Goal: Task Accomplishment & Management: Use online tool/utility

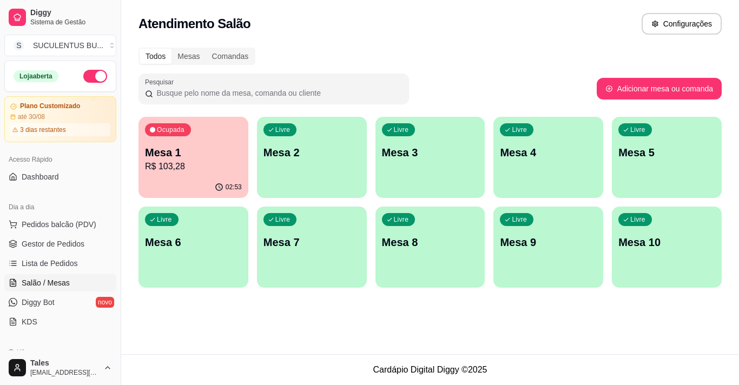
click at [193, 170] on p "R$ 103,28" at bounding box center [193, 166] width 97 height 13
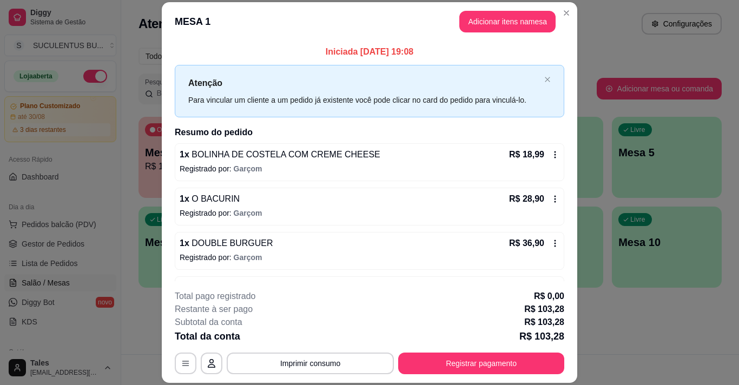
scroll to position [162, 0]
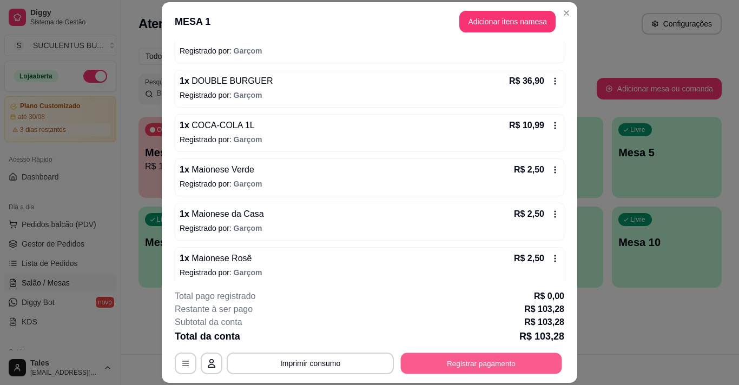
click at [455, 358] on button "Registrar pagamento" at bounding box center [481, 363] width 161 height 21
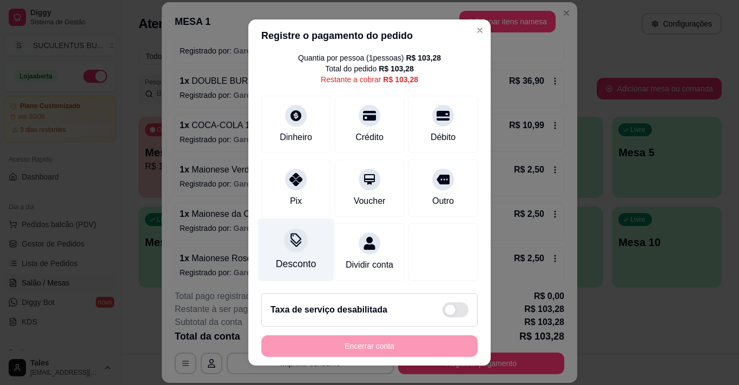
scroll to position [0, 0]
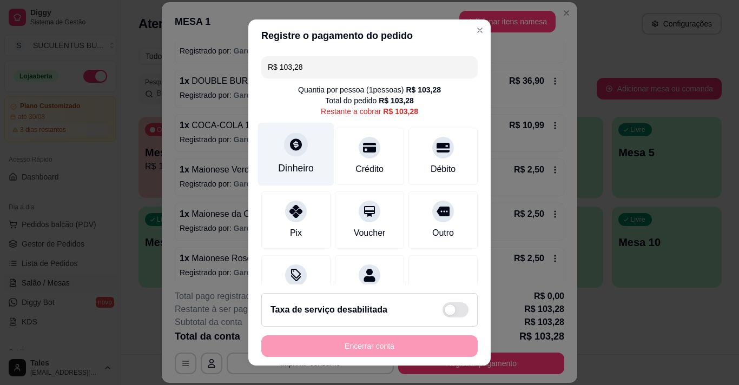
click at [291, 169] on div "Dinheiro" at bounding box center [296, 168] width 36 height 14
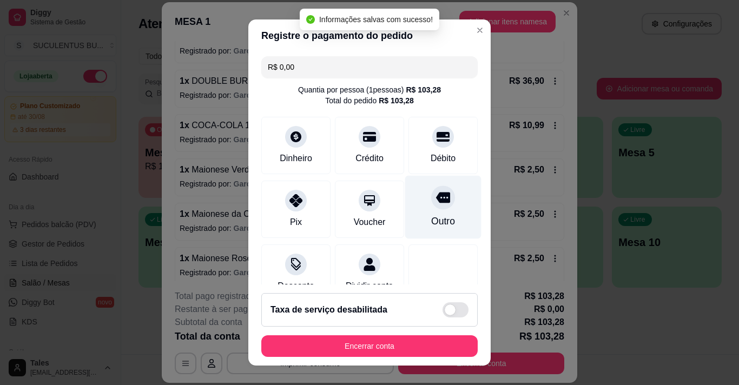
type input "R$ 0,00"
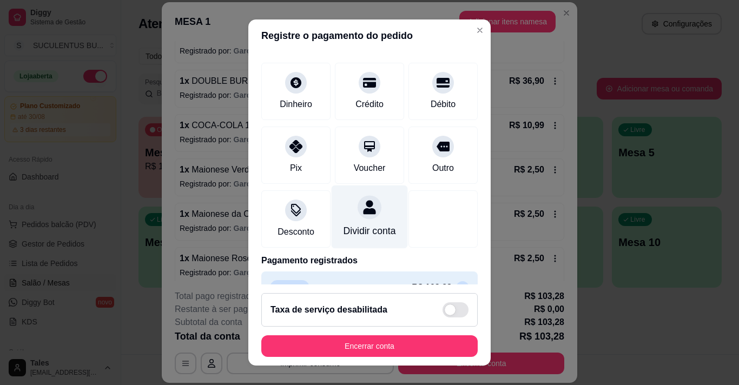
scroll to position [90, 0]
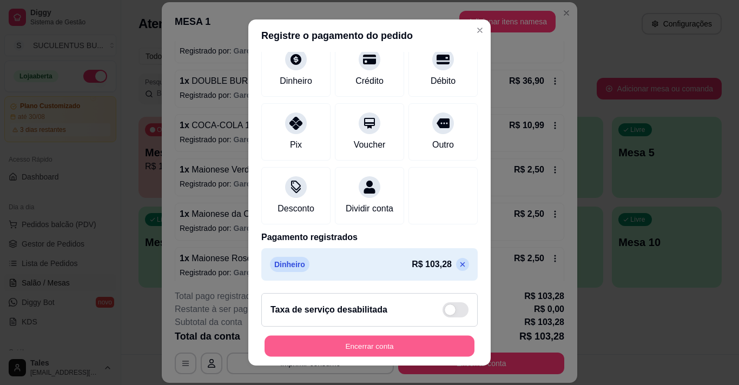
click at [408, 344] on button "Encerrar conta" at bounding box center [370, 346] width 210 height 21
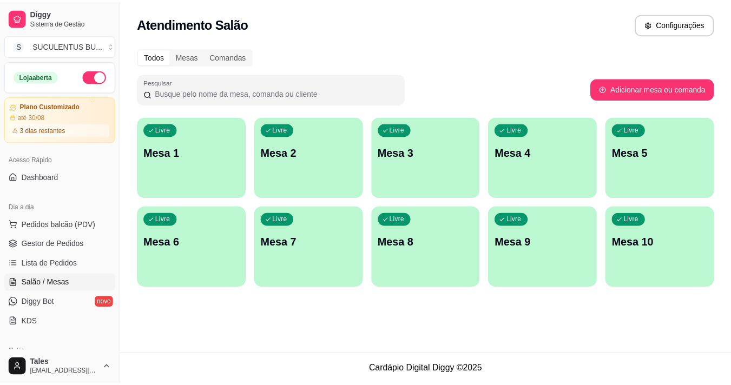
scroll to position [162, 0]
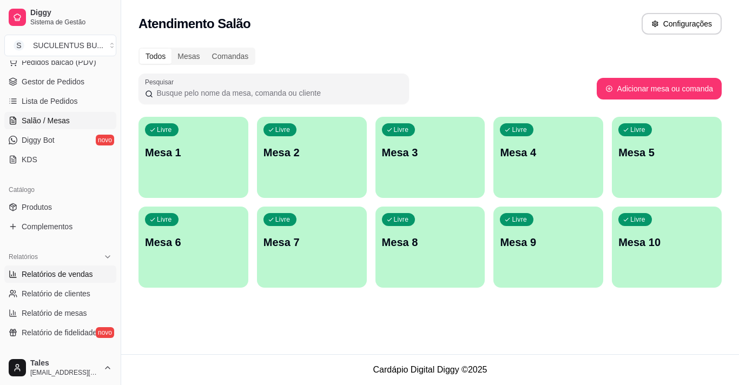
click at [81, 280] on link "Relatórios de vendas" at bounding box center [60, 274] width 112 height 17
select select "ALL"
select select "0"
